Goal: Ask a question

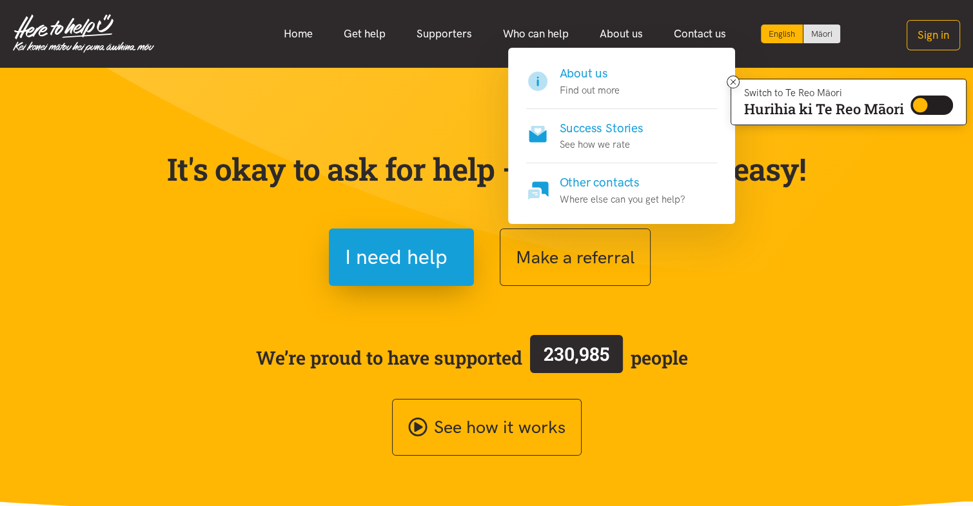
click at [608, 85] on p "Find out more" at bounding box center [590, 90] width 60 height 15
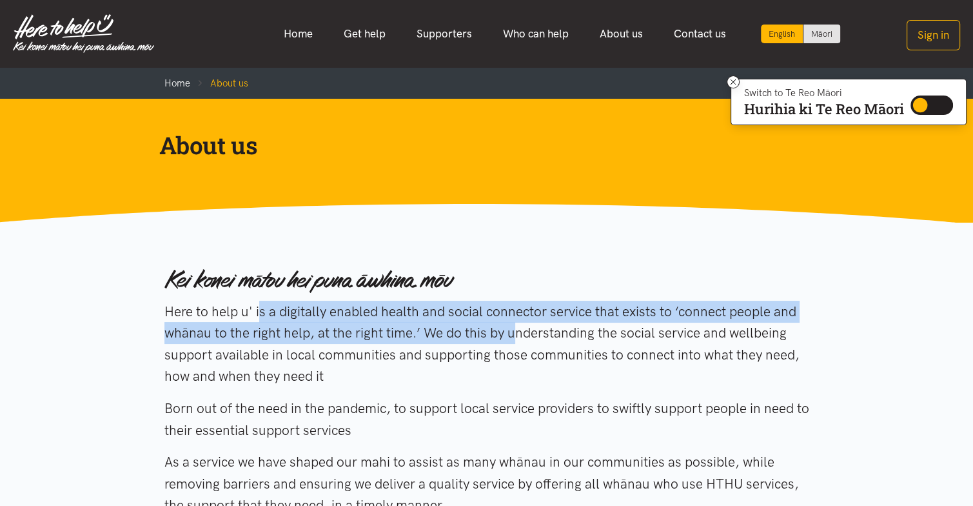
drag, startPoint x: 166, startPoint y: 312, endPoint x: 413, endPoint y: 340, distance: 248.7
click at [413, 340] on p "Here to help u' is a digitally enabled health and social connector service that…" at bounding box center [486, 344] width 645 height 86
copy p "Here to help u' is a digitally enabled health and social connector service that…"
click at [375, 45] on link "Get help" at bounding box center [364, 34] width 73 height 28
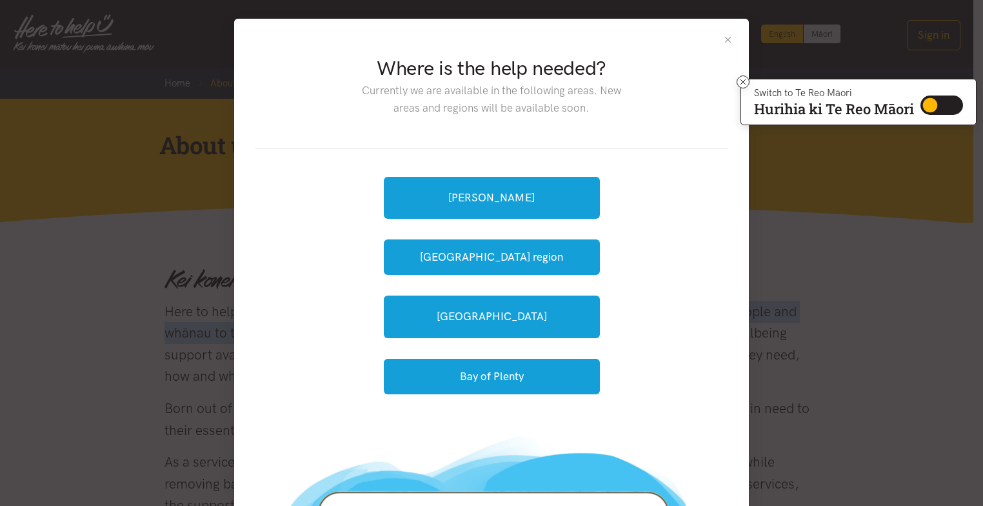
click at [722, 40] on button "Close" at bounding box center [727, 39] width 11 height 11
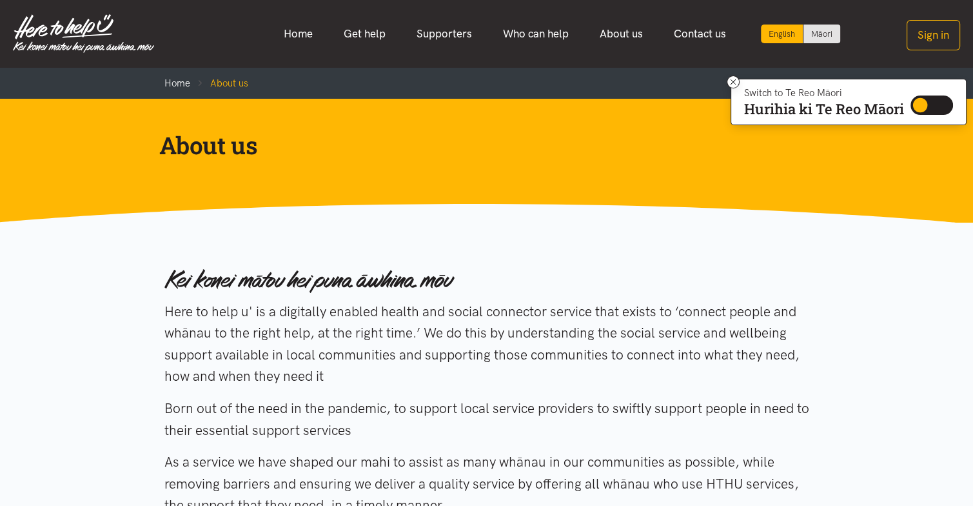
click at [497, 188] on div "About us" at bounding box center [487, 161] width 661 height 62
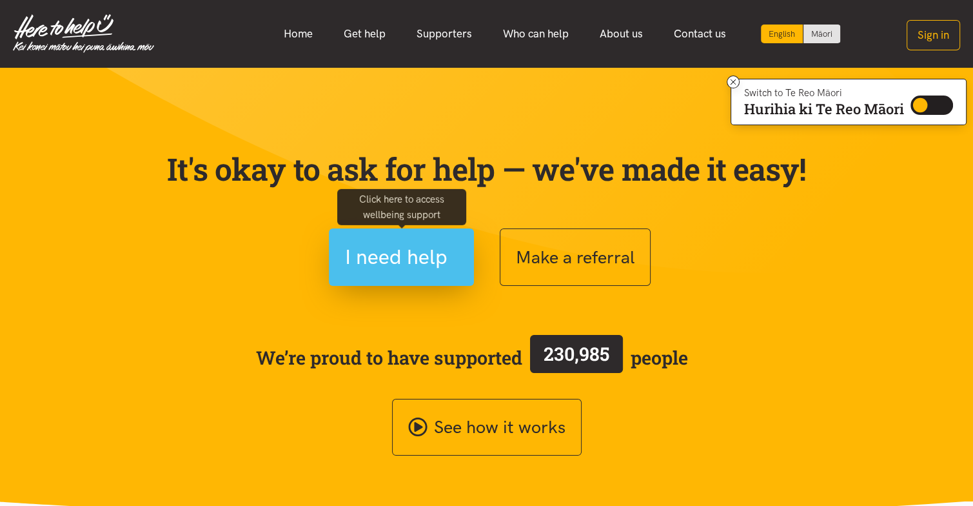
click at [432, 266] on span "I need help" at bounding box center [396, 257] width 103 height 33
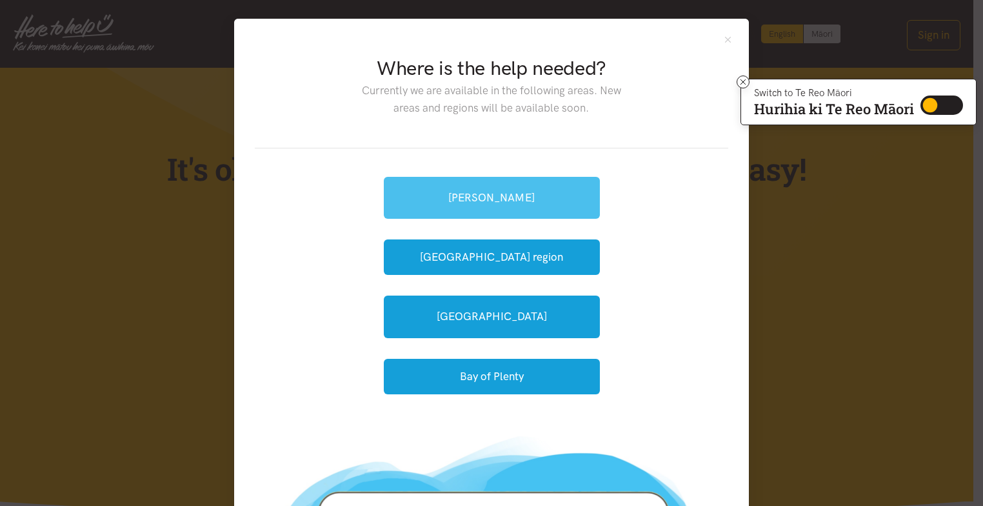
click at [504, 186] on link "[PERSON_NAME]" at bounding box center [492, 198] width 216 height 42
